Goal: Task Accomplishment & Management: Use online tool/utility

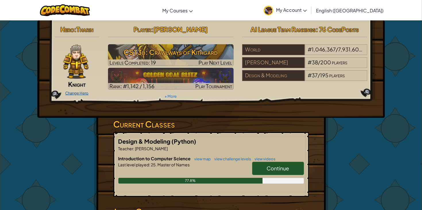
click at [80, 93] on link "Change Hero" at bounding box center [76, 93] width 23 height 5
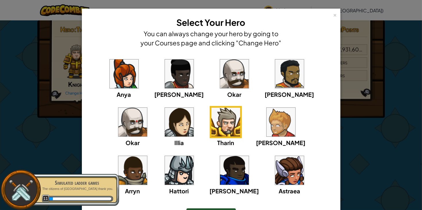
click at [275, 170] on img at bounding box center [289, 170] width 29 height 29
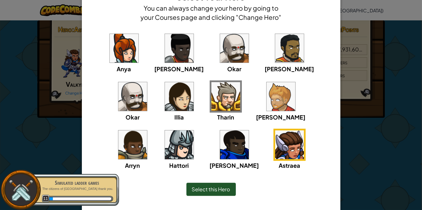
scroll to position [37, 0]
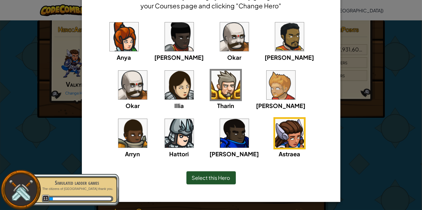
click at [220, 133] on img at bounding box center [234, 133] width 29 height 29
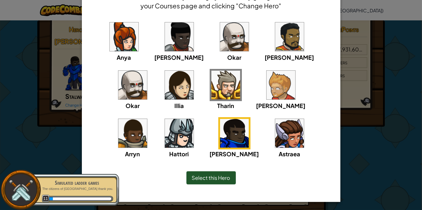
click at [218, 184] on div "Select this Hero" at bounding box center [211, 178] width 235 height 25
click at [219, 177] on span "Select this Hero" at bounding box center [211, 177] width 39 height 7
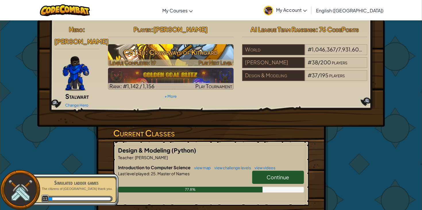
click at [138, 56] on h3 "CS1 3b: Crawlways of Kithgard" at bounding box center [171, 52] width 126 height 13
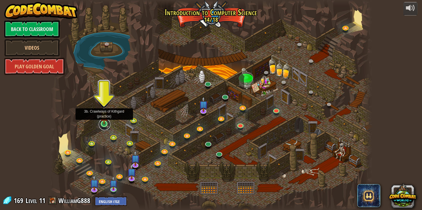
click at [104, 126] on link at bounding box center [104, 124] width 11 height 11
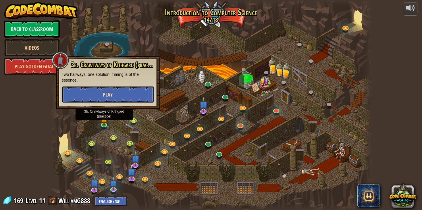
click at [102, 100] on button "Play" at bounding box center [108, 94] width 93 height 17
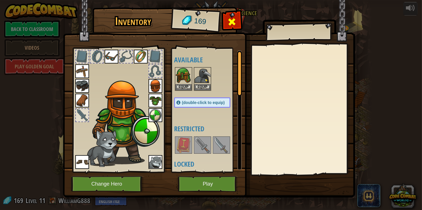
click at [235, 22] on span at bounding box center [232, 21] width 9 height 9
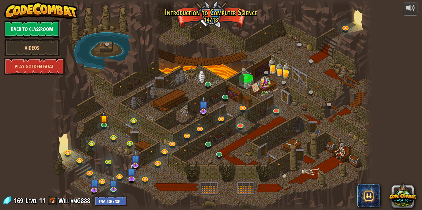
click at [43, 26] on link "Back to Classroom" at bounding box center [31, 28] width 55 height 17
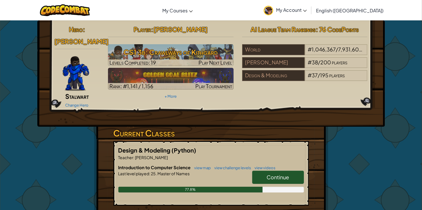
click at [70, 92] on span "Stalwart" at bounding box center [77, 96] width 24 height 8
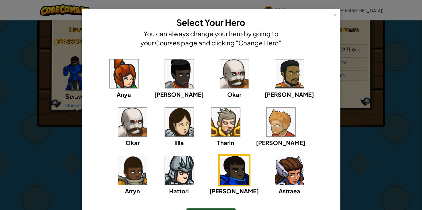
click at [267, 124] on img at bounding box center [281, 122] width 29 height 29
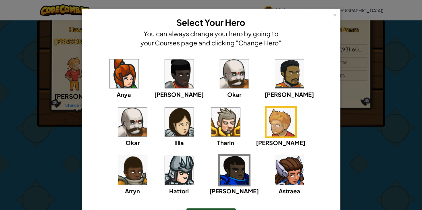
click at [7, 61] on div "× Select Your Hero You can always change your hero by going to your Courses pag…" at bounding box center [211, 105] width 422 height 210
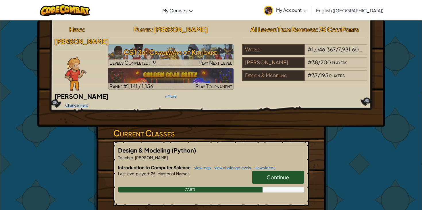
click at [82, 103] on link "Change Hero" at bounding box center [76, 105] width 23 height 5
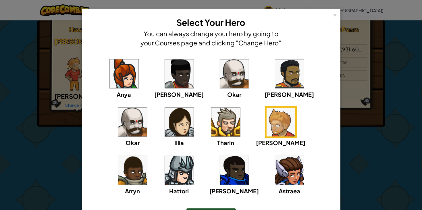
click at [275, 174] on img at bounding box center [289, 170] width 29 height 29
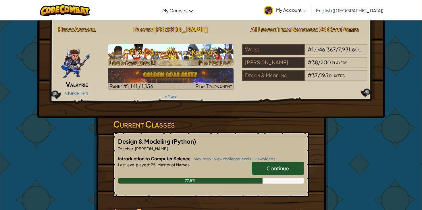
click at [154, 53] on h3 "CS1 3b: Crawlways of Kithgard" at bounding box center [171, 52] width 126 height 13
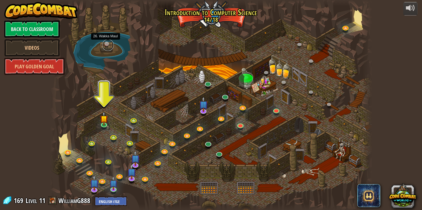
click at [106, 44] on link at bounding box center [107, 44] width 11 height 11
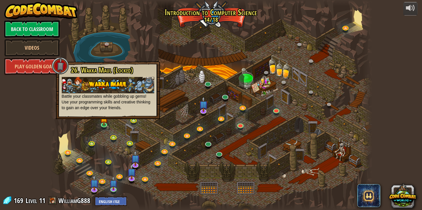
click at [109, 81] on img at bounding box center [108, 85] width 93 height 16
click at [344, 28] on link at bounding box center [346, 27] width 11 height 11
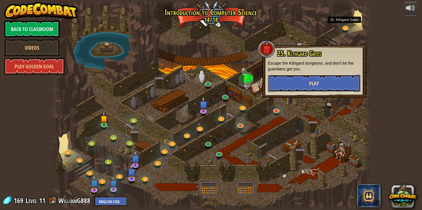
click at [335, 83] on button "Play" at bounding box center [314, 83] width 93 height 17
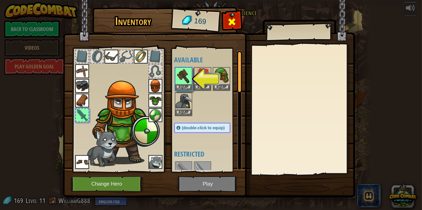
click at [231, 19] on span at bounding box center [232, 21] width 9 height 9
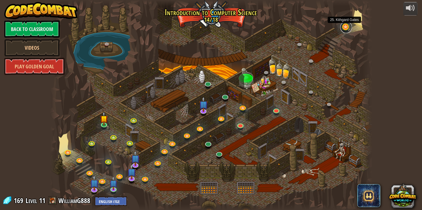
click at [346, 26] on link at bounding box center [346, 27] width 11 height 11
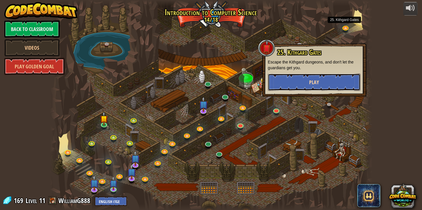
click at [297, 82] on button "Play" at bounding box center [314, 82] width 93 height 17
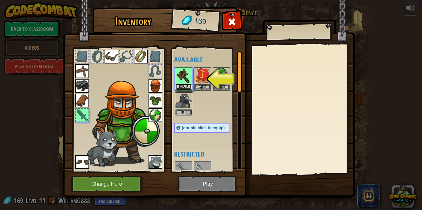
click at [182, 89] on button "Equip" at bounding box center [184, 87] width 16 height 6
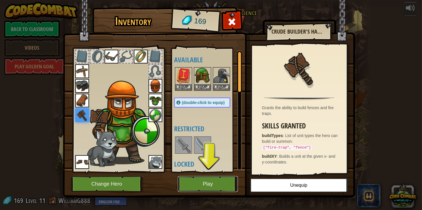
click at [226, 182] on button "Play" at bounding box center [208, 184] width 60 height 16
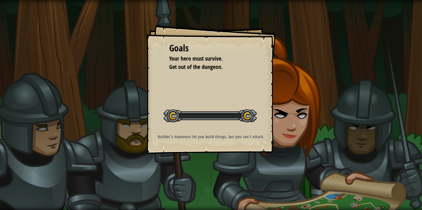
click at [198, 172] on div "Goals Your hero must survive. Get out of the dungeon. Start Level Error loading…" at bounding box center [211, 105] width 422 height 210
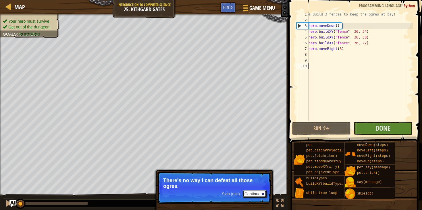
click at [255, 193] on button "Continue" at bounding box center [255, 193] width 24 height 7
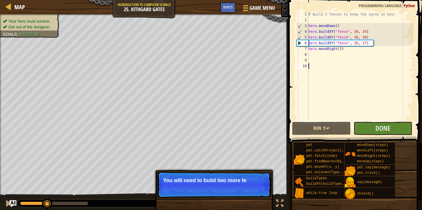
click at [256, 193] on p "Skip (esc) Continue You will need to build two more fe" at bounding box center [214, 185] width 114 height 26
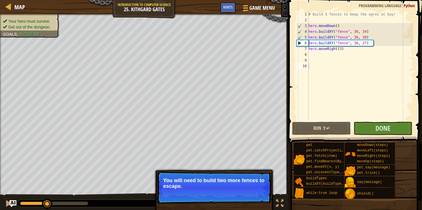
click at [254, 194] on button "Continue" at bounding box center [255, 193] width 24 height 7
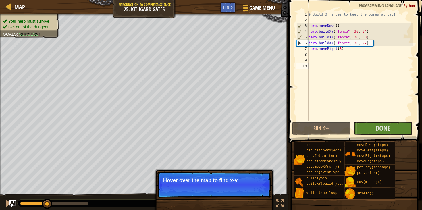
click at [264, 189] on p "Skip (esc) Continue Hover over the map to find x-y" at bounding box center [214, 185] width 114 height 26
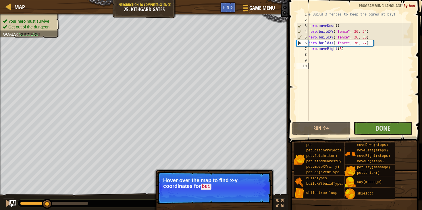
click at [250, 193] on p "Skip (esc) Continue Hover over the map to find x-y coordinates for [PERSON_NAME]" at bounding box center [214, 188] width 114 height 33
click at [223, 183] on p "Hover over the map to find x-y coordinates for buildXY ." at bounding box center [214, 184] width 102 height 12
click at [248, 191] on button "Continue" at bounding box center [255, 194] width 24 height 7
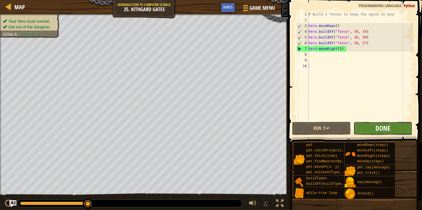
click at [381, 127] on span "Done" at bounding box center [383, 128] width 15 height 9
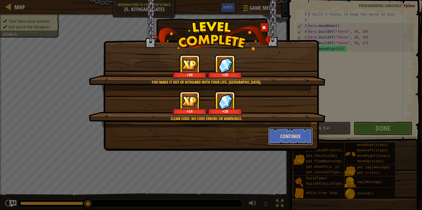
click at [293, 137] on button "Continue" at bounding box center [291, 136] width 45 height 17
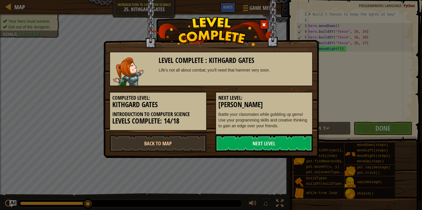
click at [182, 66] on div "Level Complete : [PERSON_NAME] Life's not all about combat; you'll need that ha…" at bounding box center [212, 69] width 204 height 34
click at [257, 146] on link "Next Level" at bounding box center [264, 143] width 97 height 17
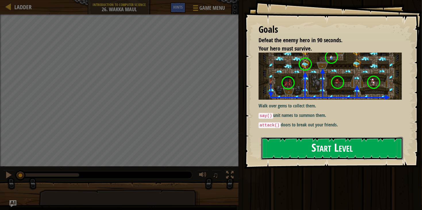
click at [306, 150] on button "Start Level" at bounding box center [332, 148] width 142 height 23
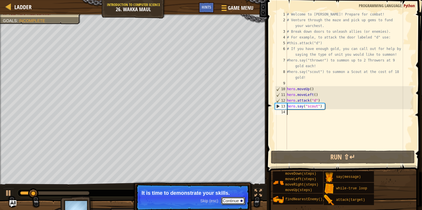
click at [235, 199] on button "Continue" at bounding box center [233, 200] width 24 height 7
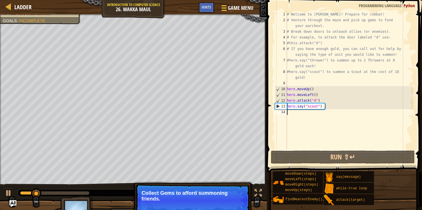
click at [235, 199] on p "Collect Gems to afford summoning friends." at bounding box center [193, 195] width 102 height 11
click at [236, 205] on button "Continue" at bounding box center [233, 206] width 24 height 7
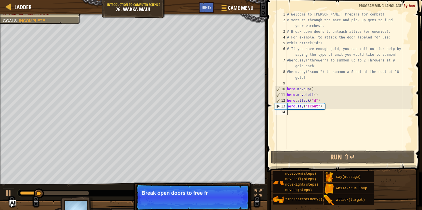
click at [235, 200] on p "Skip (esc) Continue Break open doors to free fr" at bounding box center [193, 197] width 114 height 26
click at [235, 196] on p "Break open doors to free friend or open r" at bounding box center [193, 193] width 102 height 6
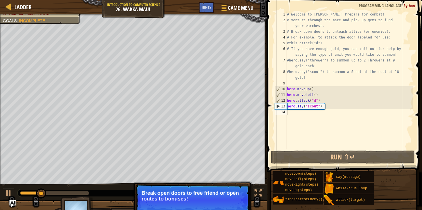
click at [235, 204] on button "Continue" at bounding box center [233, 206] width 24 height 7
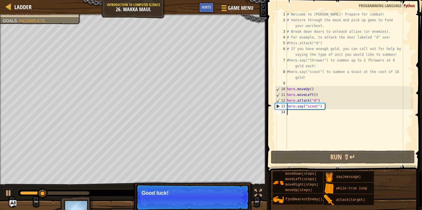
click at [235, 200] on button "Continue" at bounding box center [233, 200] width 24 height 7
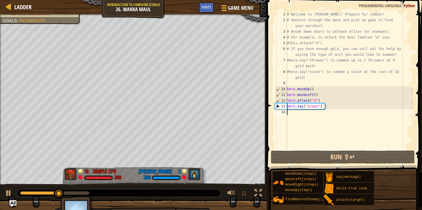
type textarea "h"
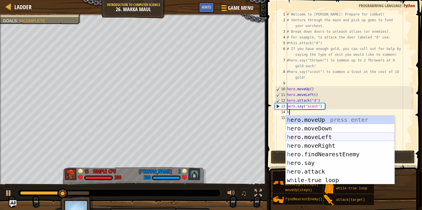
click at [311, 136] on div "h ero.moveUp press enter h ero.moveDown press enter h ero.moveLeft press enter …" at bounding box center [340, 159] width 109 height 86
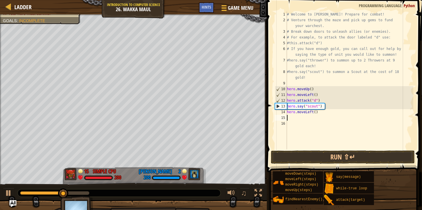
scroll to position [1, 0]
click at [348, 158] on button "Run ⇧↵" at bounding box center [343, 157] width 144 height 13
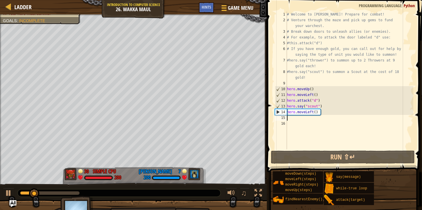
type textarea "h"
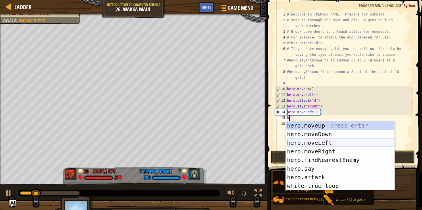
click at [314, 140] on div "h ero.moveUp press enter h ero.moveDown press enter h ero.moveLeft press enter …" at bounding box center [340, 164] width 109 height 86
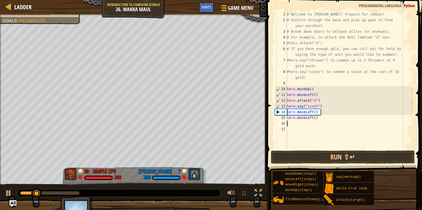
scroll to position [1, 0]
type textarea "h"
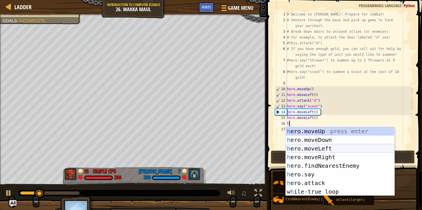
click at [320, 147] on div "h ero.moveUp press enter h ero.moveDown press enter h ero.moveLeft press enter …" at bounding box center [340, 170] width 109 height 86
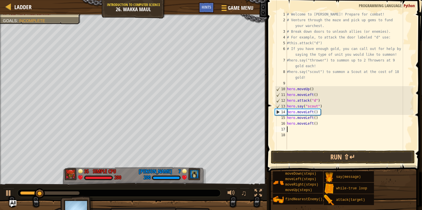
scroll to position [1, 0]
click at [334, 157] on button "Run ⇧↵" at bounding box center [343, 157] width 144 height 13
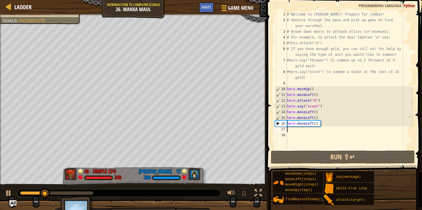
type textarea "h"
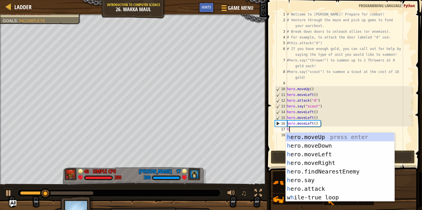
scroll to position [1, 2]
click at [320, 155] on div "h ero.moveUp press enter h ero.moveDown press enter h ero.moveLeft press enter …" at bounding box center [340, 176] width 109 height 86
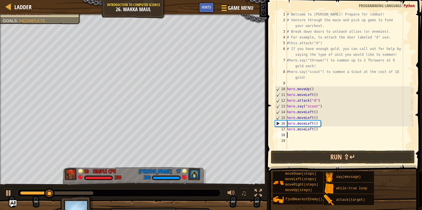
type textarea "h"
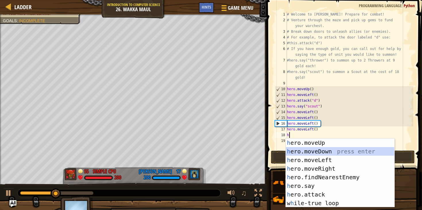
click at [326, 150] on div "h ero.moveUp press enter h ero.moveDown press enter h ero.moveLeft press enter …" at bounding box center [340, 182] width 109 height 86
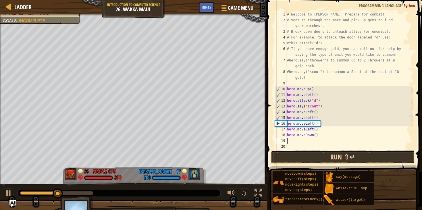
click at [300, 156] on button "Run ⇧↵" at bounding box center [343, 157] width 144 height 13
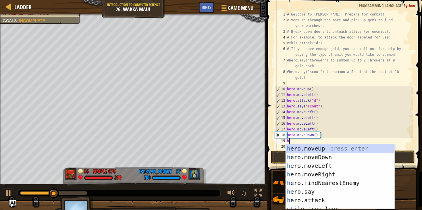
scroll to position [1, 2]
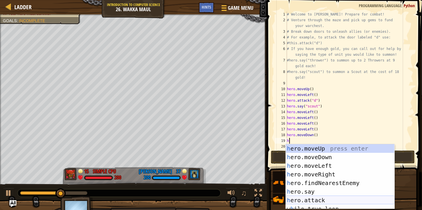
click at [321, 200] on div "h ero.moveUp press enter h ero.moveDown press enter h ero.moveLeft press enter …" at bounding box center [340, 185] width 109 height 82
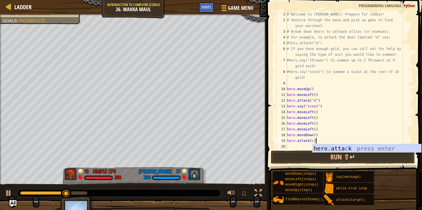
scroll to position [1, 29]
click at [336, 157] on button "Run ⇧↵" at bounding box center [343, 157] width 144 height 13
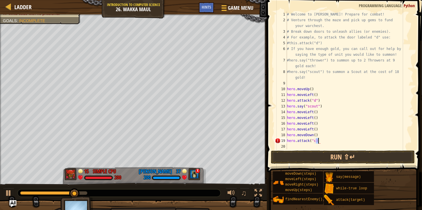
scroll to position [1, 31]
click at [319, 164] on button "Run ⇧↵" at bounding box center [343, 157] width 144 height 13
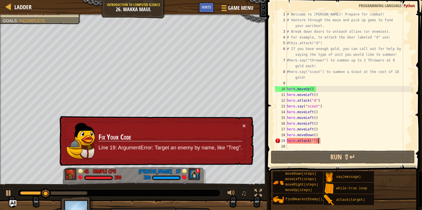
click at [316, 140] on div "# Welcome to [PERSON_NAME]! Prepare for combat! # Venture through the maze and …" at bounding box center [350, 85] width 128 height 149
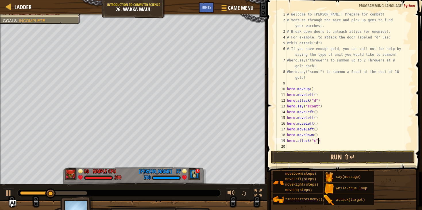
type textarea "hero.attack("c")"
click at [356, 156] on button "Run ⇧↵" at bounding box center [343, 157] width 144 height 13
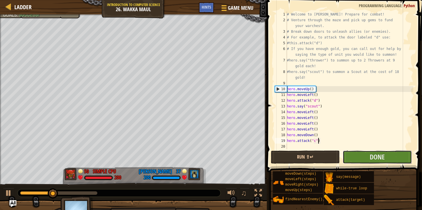
click at [356, 156] on button "Done" at bounding box center [377, 157] width 69 height 13
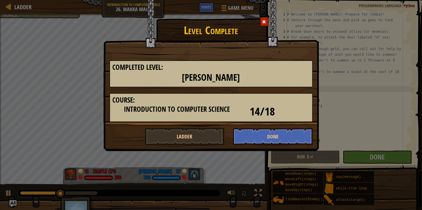
click at [266, 27] on h1 "Level Complete" at bounding box center [211, 28] width 215 height 15
click at [265, 22] on span at bounding box center [264, 22] width 4 height 4
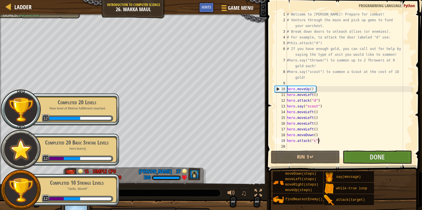
click at [76, 111] on div "Completed 20 Levels New level of lifetime fulfillment reached. 12" at bounding box center [74, 109] width 91 height 32
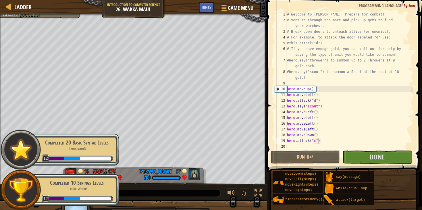
click at [88, 152] on div "Completed 20 Basic Syntax Levels hero.learn() 12" at bounding box center [74, 150] width 91 height 32
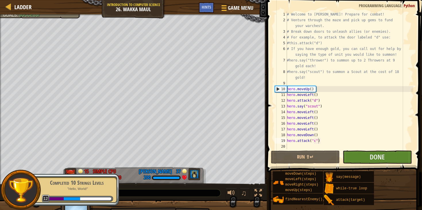
click at [95, 187] on div "Completed 10 Strings Levels" at bounding box center [77, 183] width 72 height 8
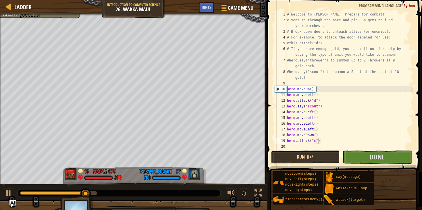
click at [301, 155] on button "Run ⇧↵" at bounding box center [305, 157] width 69 height 13
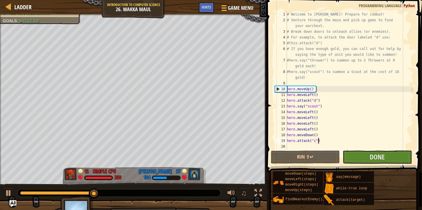
click at [310, 145] on div "# Welcome to [PERSON_NAME]! Prepare for combat! # Venture through the maze and …" at bounding box center [350, 85] width 128 height 149
type textarea "h"
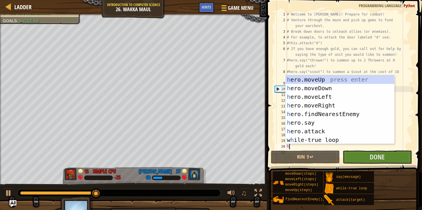
scroll to position [1, 2]
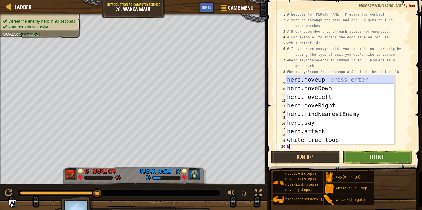
click at [308, 78] on div "h ero.moveUp press enter h ero.moveDown press enter h ero.moveLeft press enter …" at bounding box center [340, 118] width 109 height 86
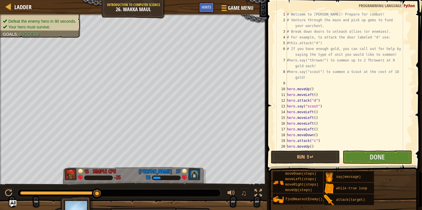
scroll to position [1, 0]
drag, startPoint x: 311, startPoint y: 147, endPoint x: 298, endPoint y: 146, distance: 12.9
click at [298, 146] on div "# Welcome to [PERSON_NAME]! Prepare for combat! # Venture through the maze and …" at bounding box center [350, 85] width 128 height 149
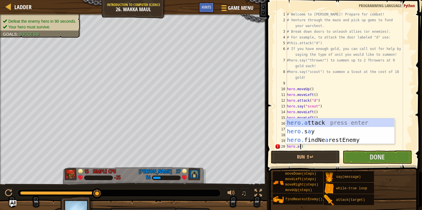
scroll to position [1, 13]
click at [310, 123] on div "hero.a ttack press enter hero. s a y press enter hero. findNe a restEnemy press…" at bounding box center [340, 139] width 109 height 43
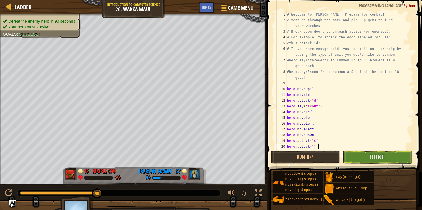
scroll to position [1, 31]
type textarea "hero.attack("b")"
click at [374, 154] on span "Done" at bounding box center [377, 156] width 15 height 9
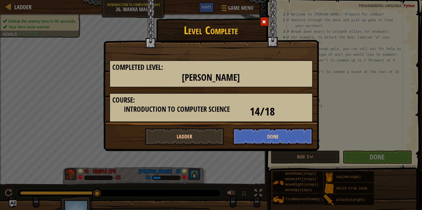
click at [262, 22] on span at bounding box center [264, 22] width 4 height 4
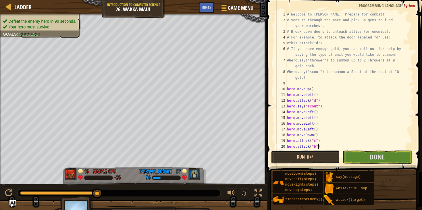
click at [308, 156] on button "Run ⇧↵" at bounding box center [305, 157] width 69 height 13
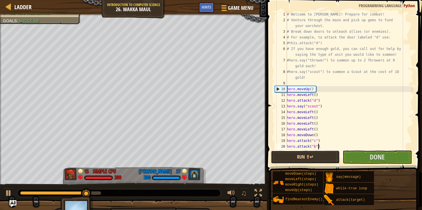
click at [290, 152] on button "Run ⇧↵" at bounding box center [305, 157] width 69 height 13
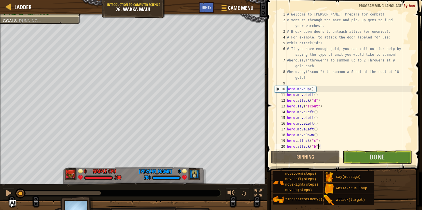
click at [290, 149] on div "# Welcome to [PERSON_NAME]! Prepare for combat! # Venture through the maze and …" at bounding box center [350, 85] width 128 height 149
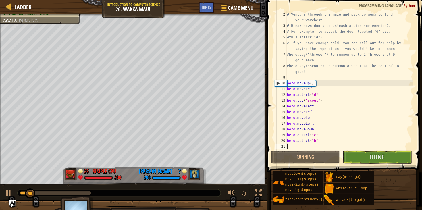
scroll to position [1, 0]
type textarea "h"
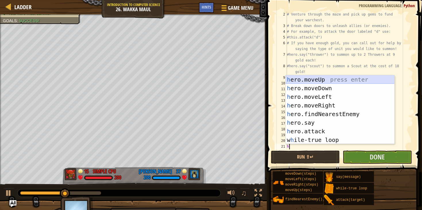
click at [313, 81] on div "h ero.moveUp press enter h ero.moveDown press enter h ero.moveLeft press enter …" at bounding box center [340, 118] width 109 height 86
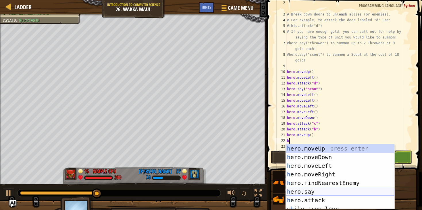
click at [311, 191] on div "h ero.moveUp press enter h ero.moveDown press enter h ero.moveLeft press enter …" at bounding box center [340, 185] width 109 height 82
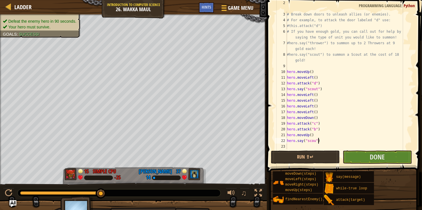
scroll to position [1, 33]
type textarea "hero.say("scout")"
click at [314, 157] on button "Run ⇧↵" at bounding box center [305, 157] width 69 height 13
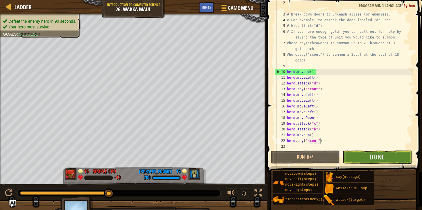
click at [291, 148] on div "# Venture through the maze and pick up gems to fund your warchest. # Break down…" at bounding box center [350, 77] width 128 height 155
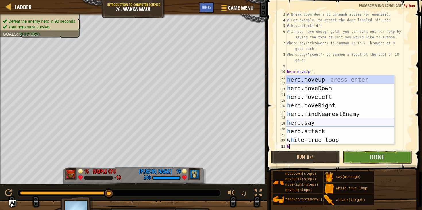
click at [322, 121] on div "h ero.moveUp press enter h ero.moveDown press enter h ero.moveLeft press enter …" at bounding box center [340, 118] width 109 height 86
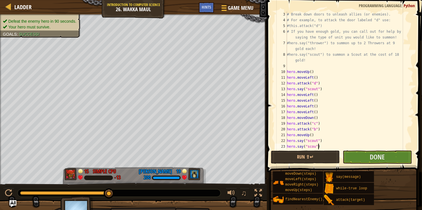
scroll to position [1, 33]
type textarea "hero.say("scout")"
click at [417, 29] on span at bounding box center [345, 77] width 160 height 189
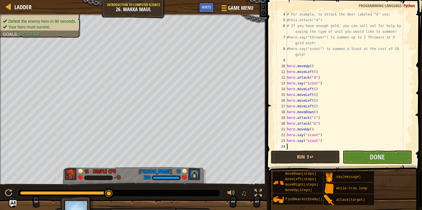
scroll to position [1, 0]
type textarea "h"
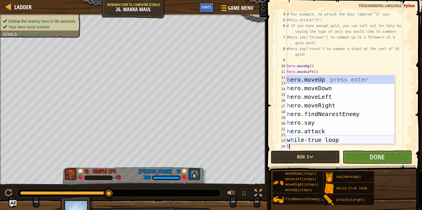
click at [335, 141] on div "h ero.moveUp press enter h ero.moveDown press enter h ero.moveLeft press enter …" at bounding box center [340, 118] width 109 height 86
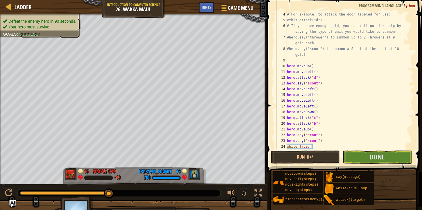
click at [314, 146] on div "# For example, to attack the door labeled "d" use: #this.attack("d") # If you h…" at bounding box center [350, 85] width 128 height 149
click at [296, 151] on button "Run ⇧↵" at bounding box center [305, 157] width 69 height 13
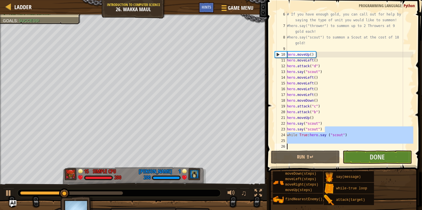
scroll to position [34, 0]
drag, startPoint x: 356, startPoint y: 143, endPoint x: 312, endPoint y: 142, distance: 43.4
click at [312, 142] on div "# If you have enough gold, you can call out for help by saying the type of unit…" at bounding box center [350, 88] width 128 height 155
type textarea "hero.say("scout")"
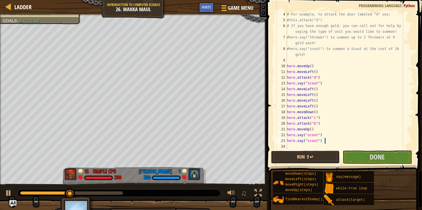
click at [314, 157] on button "Run ⇧↵" at bounding box center [305, 157] width 69 height 13
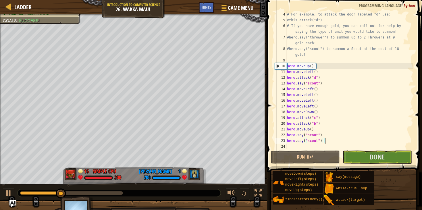
click at [295, 144] on div "# For example, to attack the door labeled "d" use: #this.attack("d") # If you h…" at bounding box center [350, 85] width 128 height 149
type textarea "h"
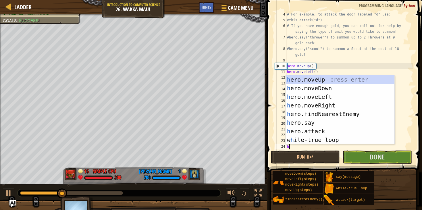
scroll to position [1, 2]
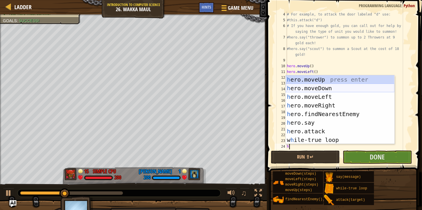
click at [312, 87] on div "h ero.moveUp press enter h ero.moveDown press enter h ero.moveLeft press enter …" at bounding box center [340, 118] width 109 height 86
click at [312, 87] on div "# For example, to attack the door labeled "d" use: #this.attack("d") # If you h…" at bounding box center [350, 85] width 128 height 149
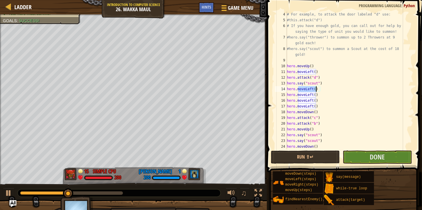
scroll to position [34, 0]
click at [400, 85] on div "# For example, to attack the door labeled "d" use: #this.attack("d") # If you h…" at bounding box center [350, 85] width 128 height 149
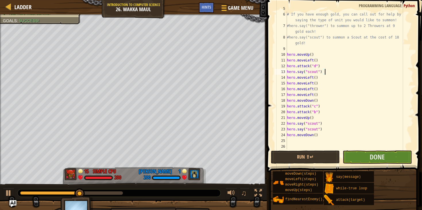
click at [296, 138] on div "#this.attack("d") # If you have enough gold, you can call out for help by sayin…" at bounding box center [350, 80] width 128 height 149
type textarea "hero.moveDown()"
click at [292, 141] on div "#this.attack("d") # If you have enough gold, you can call out for help by sayin…" at bounding box center [350, 80] width 128 height 149
type textarea "h"
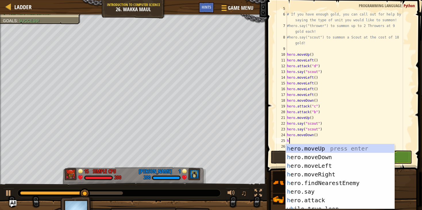
scroll to position [1, 2]
click at [321, 158] on div "h ero.moveUp press enter h ero.moveDown press enter h ero.moveLeft press enter …" at bounding box center [340, 185] width 109 height 82
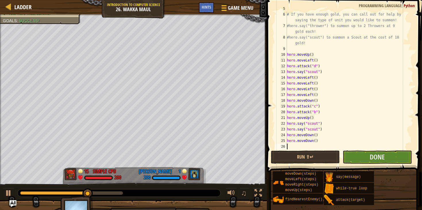
type textarea "h"
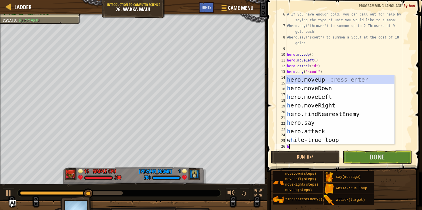
scroll to position [1, 2]
click at [311, 86] on div "h ero.moveUp press enter h ero.moveDown press enter h ero.moveLeft press enter …" at bounding box center [340, 118] width 109 height 86
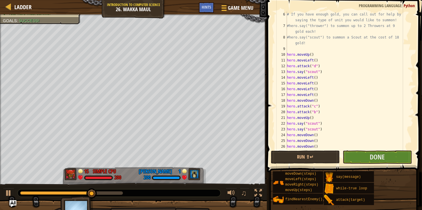
scroll to position [1, 0]
click at [383, 151] on button "Done" at bounding box center [377, 157] width 69 height 13
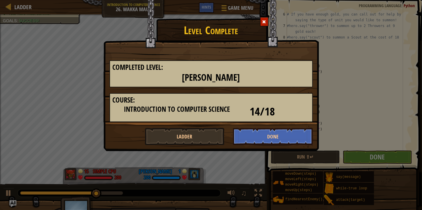
click at [262, 19] on div at bounding box center [264, 21] width 9 height 9
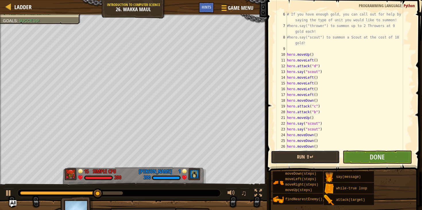
click at [321, 157] on button "Run ⇧↵" at bounding box center [305, 157] width 69 height 13
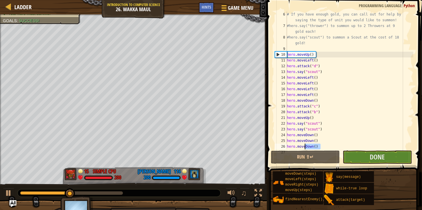
drag, startPoint x: 324, startPoint y: 147, endPoint x: 306, endPoint y: 148, distance: 17.8
click at [306, 148] on div "# If you have enough gold, you can call out for help by saying the type of unit…" at bounding box center [350, 88] width 128 height 155
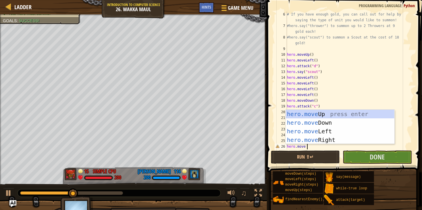
scroll to position [1, 20]
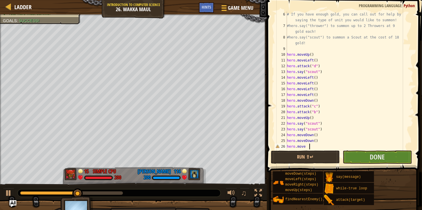
type textarea "hero.move l"
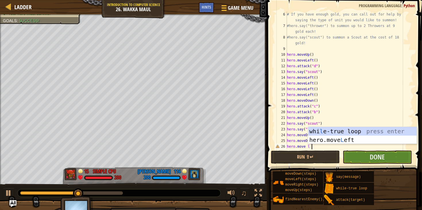
scroll to position [1, 24]
click at [325, 139] on div "whi l e-true loop press enter hero.move L eft press enter" at bounding box center [362, 144] width 109 height 34
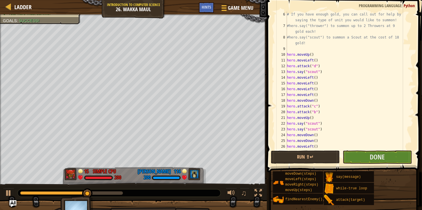
click at [414, 87] on span at bounding box center [345, 77] width 160 height 189
click at [416, 97] on span at bounding box center [345, 77] width 160 height 189
type textarea "hero.moveLeft()"
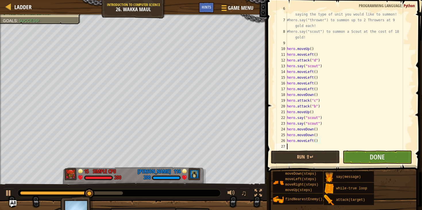
scroll to position [40, 0]
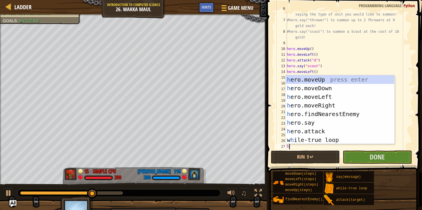
type textarea "her"
click at [316, 98] on div "her o.moveUp press enter her o.moveDown press enter her o.moveLeft press enter …" at bounding box center [340, 118] width 109 height 86
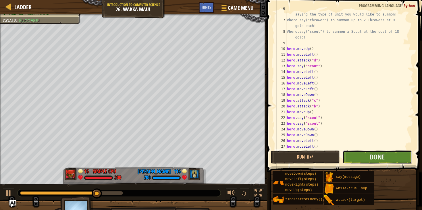
click at [394, 161] on button "Done" at bounding box center [377, 157] width 69 height 13
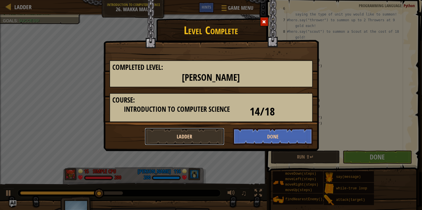
click at [189, 135] on button "Ladder" at bounding box center [185, 136] width 80 height 17
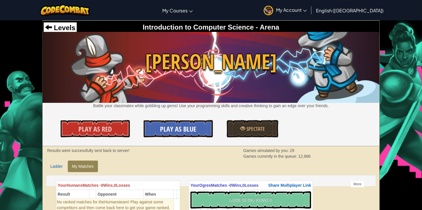
click at [164, 129] on span "Play As Blue" at bounding box center [178, 128] width 36 height 9
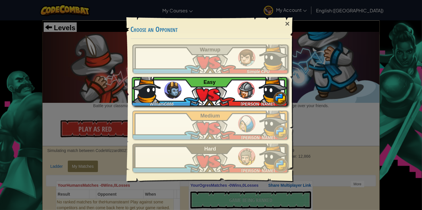
click at [191, 94] on div "WilliamG888 [PERSON_NAME] Easy" at bounding box center [210, 91] width 156 height 29
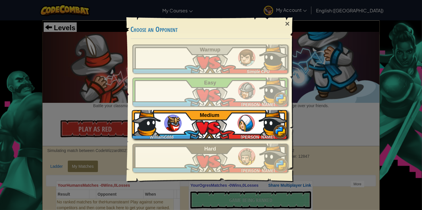
click at [205, 120] on div "WilliamG888 [PERSON_NAME] Medium" at bounding box center [210, 124] width 156 height 29
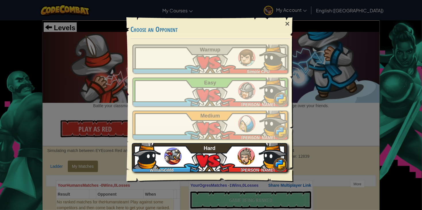
click at [187, 161] on div "WilliamG888 [PERSON_NAME]" at bounding box center [210, 157] width 156 height 29
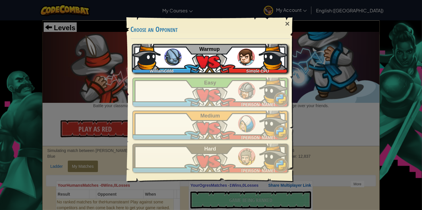
click at [212, 53] on div "WilliamG888 Simple CPU Warmup" at bounding box center [210, 58] width 156 height 29
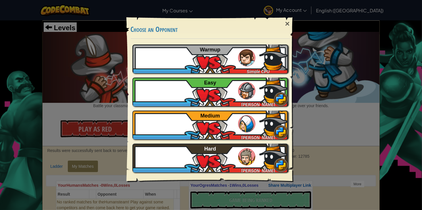
click at [157, 31] on h3 "Choose an Opponent" at bounding box center [210, 30] width 159 height 8
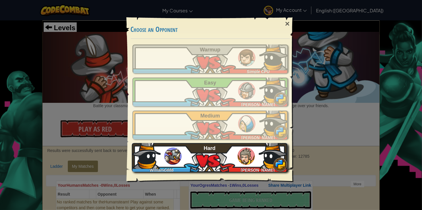
click at [188, 161] on div "WilliamG888 [PERSON_NAME]" at bounding box center [210, 157] width 156 height 29
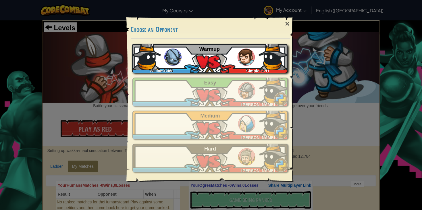
click at [180, 55] on img at bounding box center [172, 57] width 17 height 17
